Goal: Information Seeking & Learning: Check status

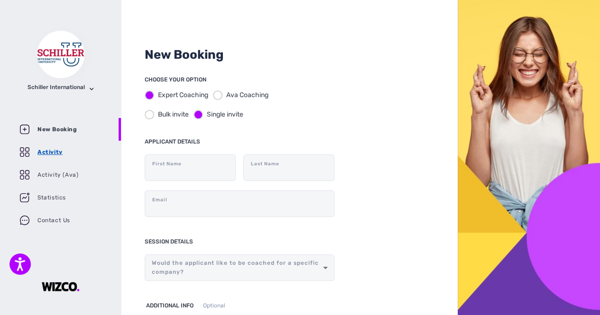
click at [48, 155] on link "Activity" at bounding box center [60, 152] width 121 height 23
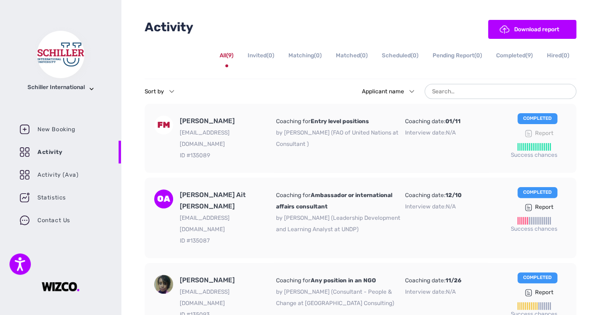
scroll to position [47, 0]
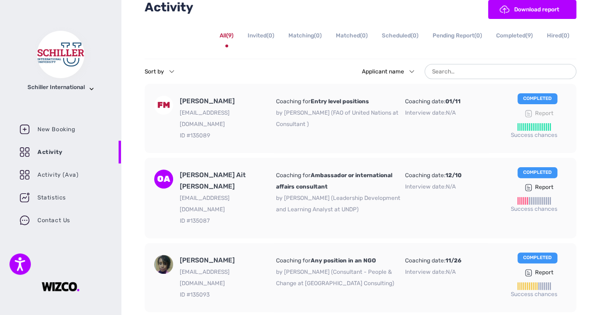
click at [531, 184] on icon at bounding box center [528, 187] width 7 height 7
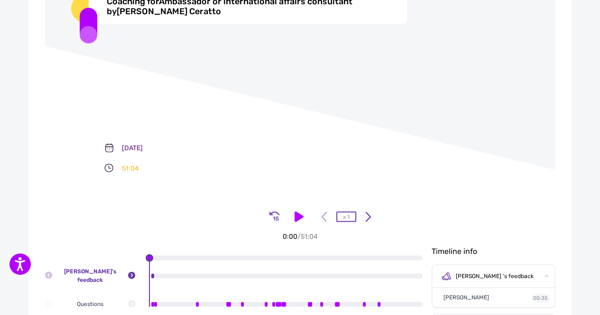
scroll to position [806, 0]
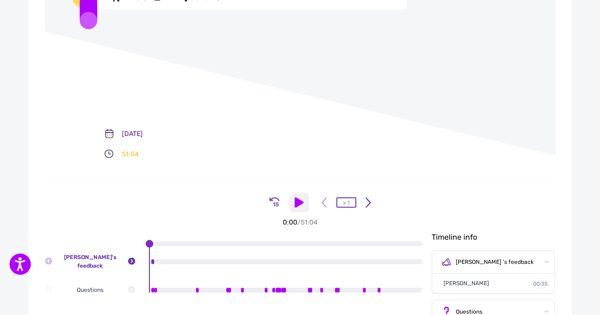
click at [302, 212] on img at bounding box center [299, 202] width 20 height 20
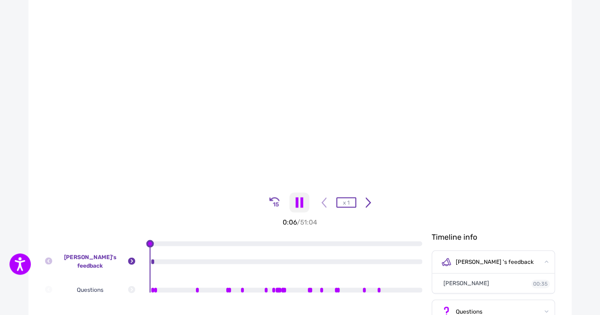
click at [300, 212] on icon at bounding box center [299, 202] width 20 height 20
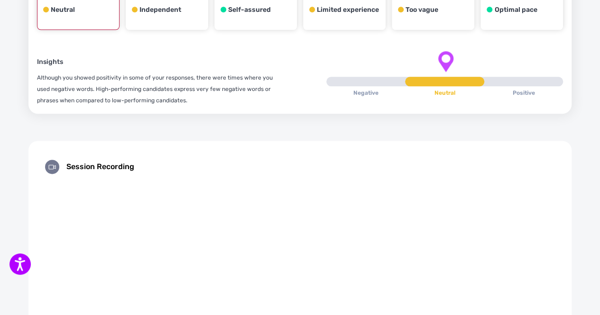
scroll to position [455, 0]
